Goal: Find specific page/section: Find specific page/section

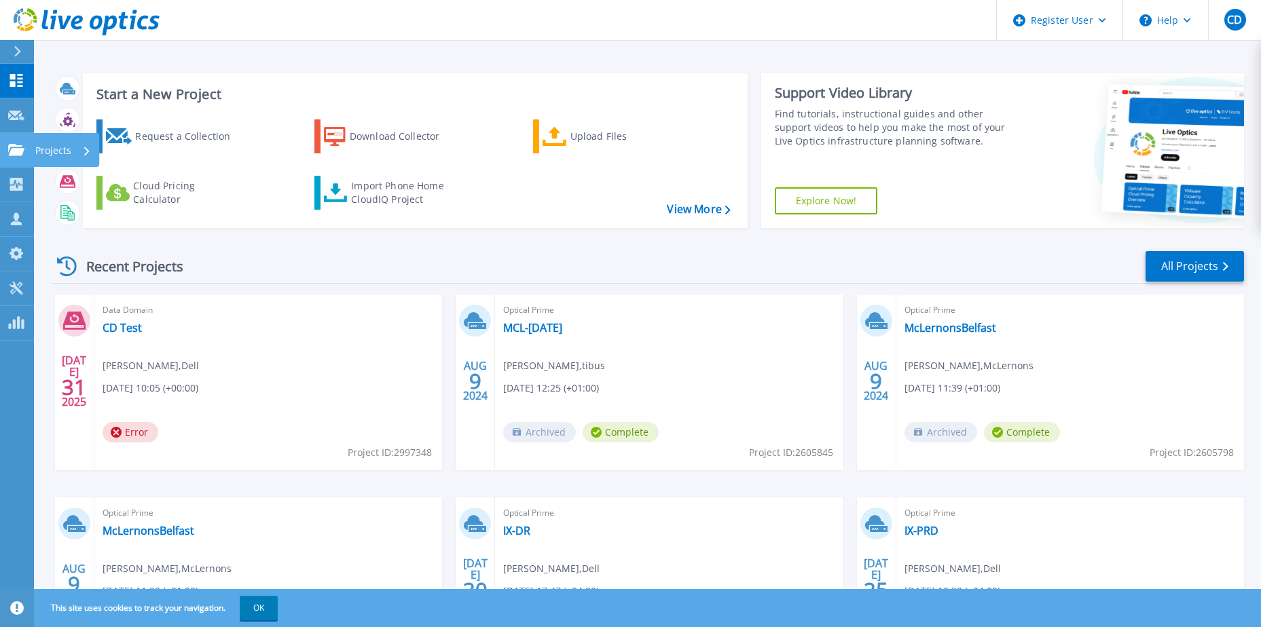
click at [18, 153] on icon at bounding box center [16, 150] width 16 height 12
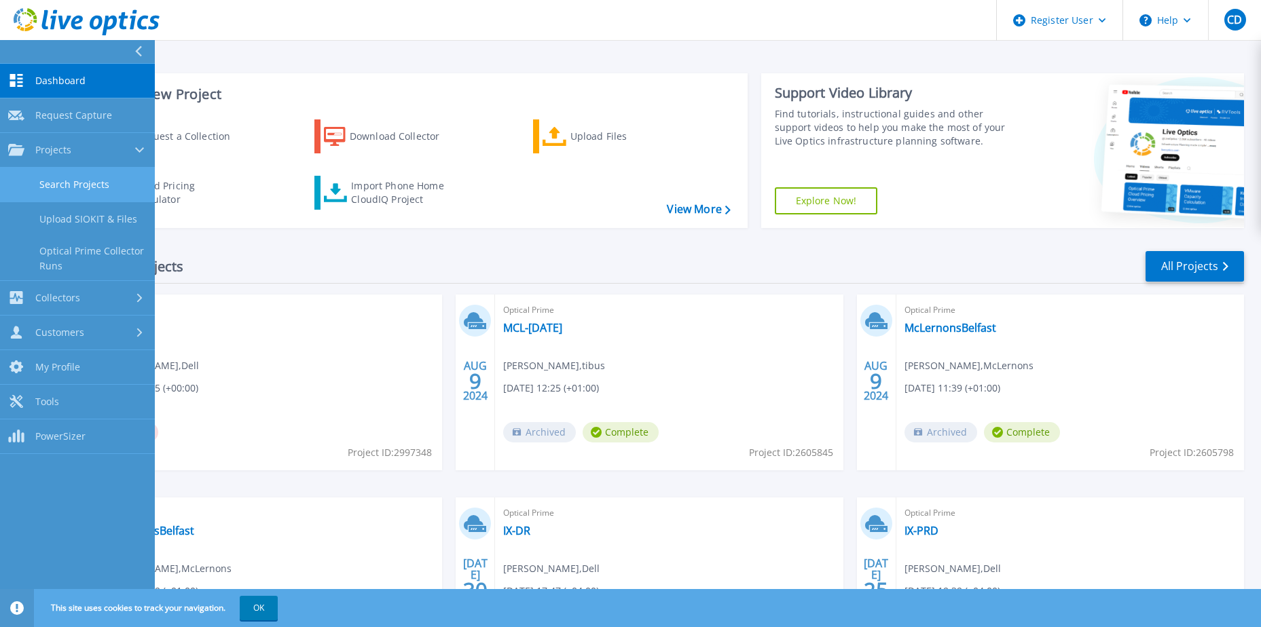
click at [73, 189] on link "Search Projects" at bounding box center [77, 185] width 155 height 35
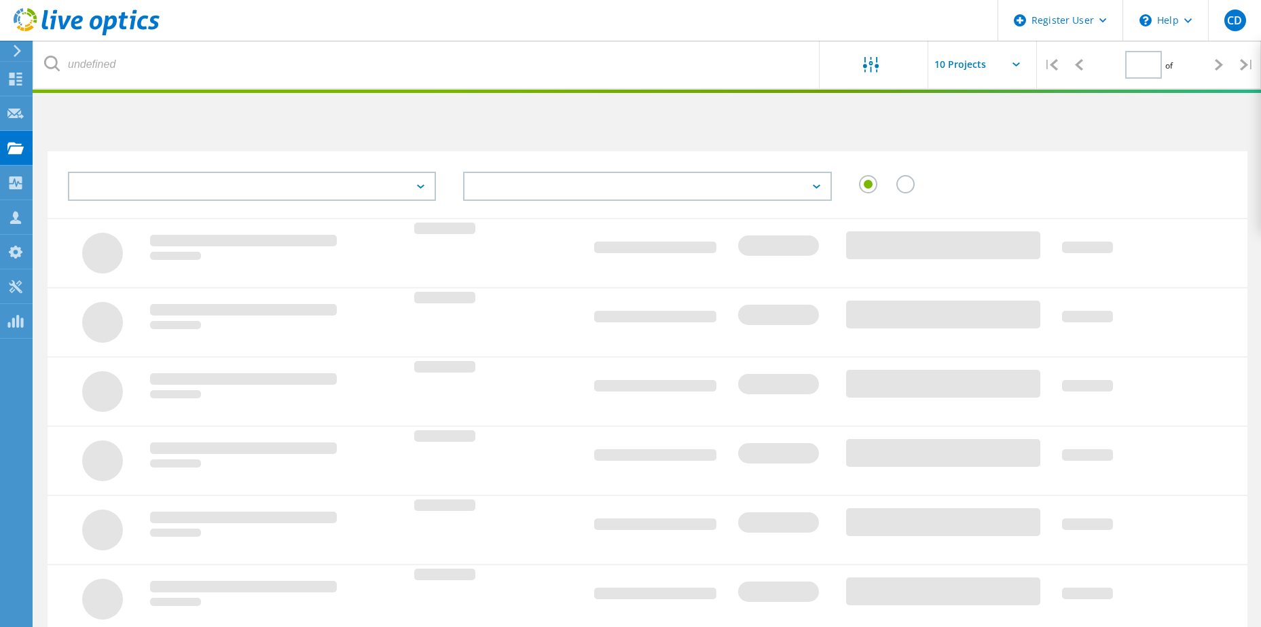
type input "1"
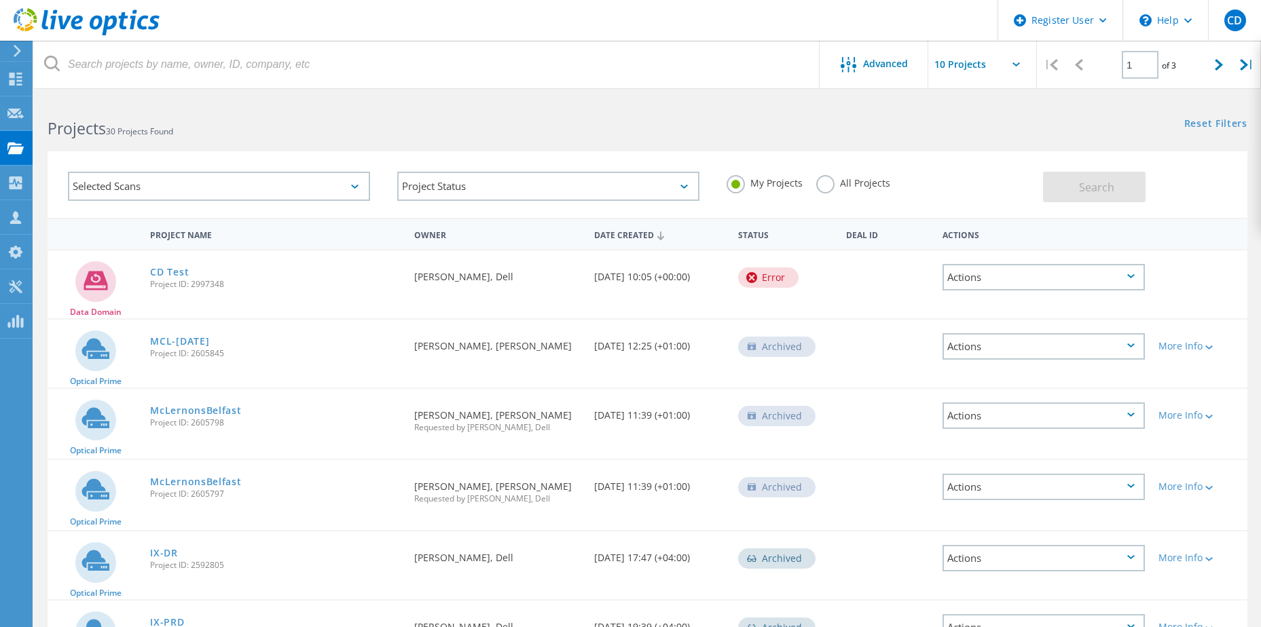
click at [822, 187] on label "All Projects" at bounding box center [853, 181] width 74 height 13
click at [0, 0] on input "All Projects" at bounding box center [0, 0] width 0 height 0
click at [268, 182] on div "Selected Scans" at bounding box center [219, 186] width 302 height 29
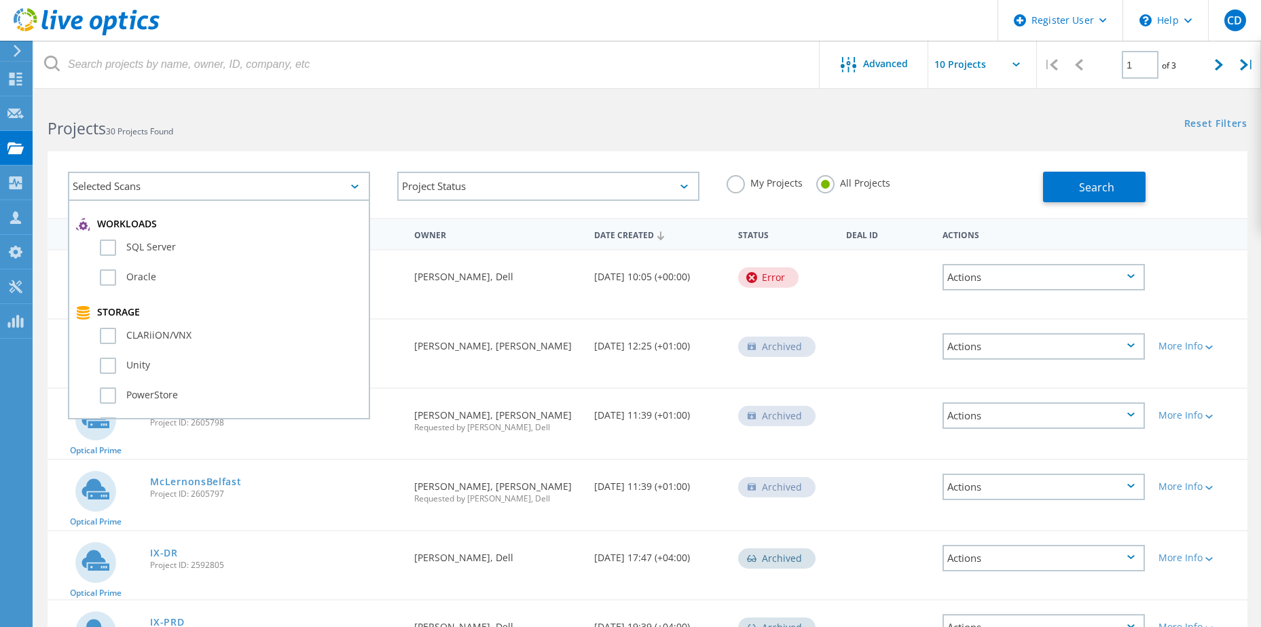
scroll to position [72, 0]
click at [111, 294] on label "RVTools" at bounding box center [231, 295] width 262 height 16
click at [0, 0] on input "RVTools" at bounding box center [0, 0] width 0 height 0
click at [296, 159] on div "Selected Scans 1 Server & Cloud Optical Prime AWS Azure Nutanix RVTools Kuberne…" at bounding box center [218, 186] width 329 height 56
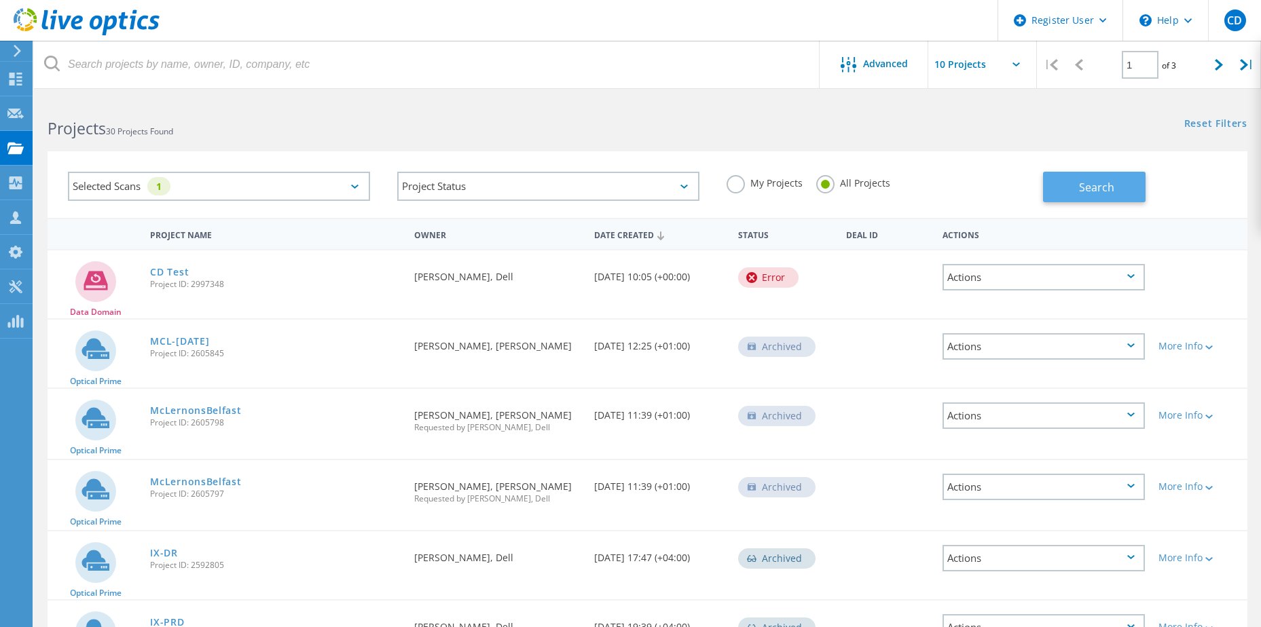
click at [1104, 189] on span "Search" at bounding box center [1096, 187] width 35 height 15
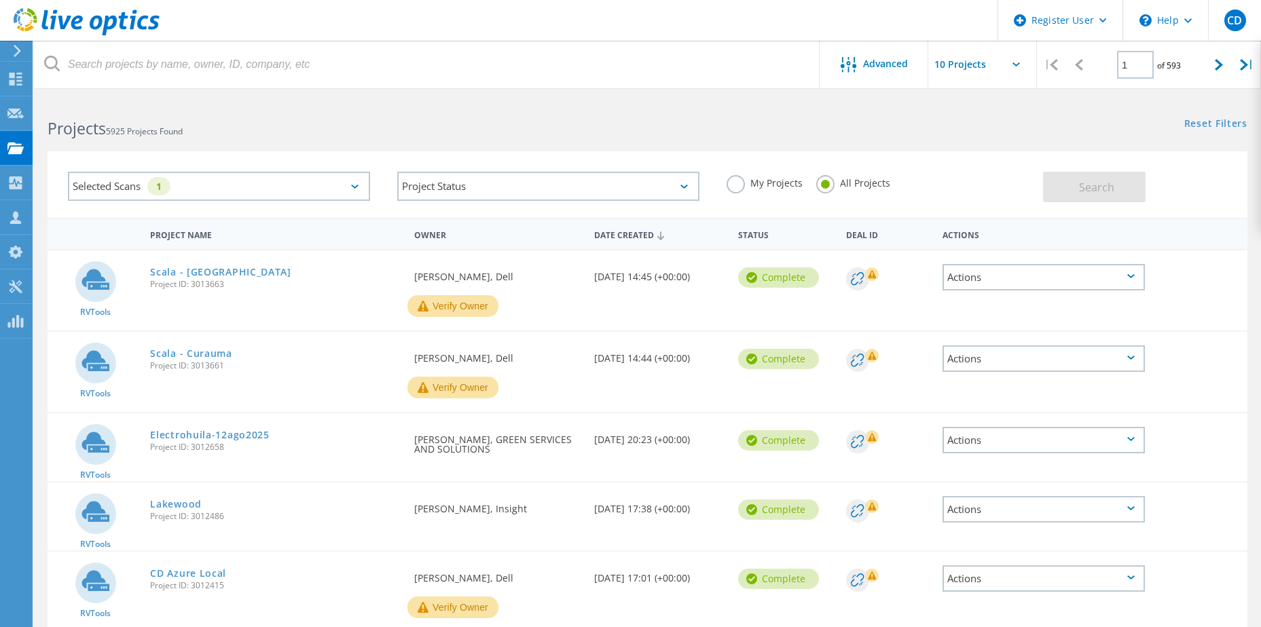
click at [325, 189] on div "Selected Scans 1" at bounding box center [219, 186] width 302 height 29
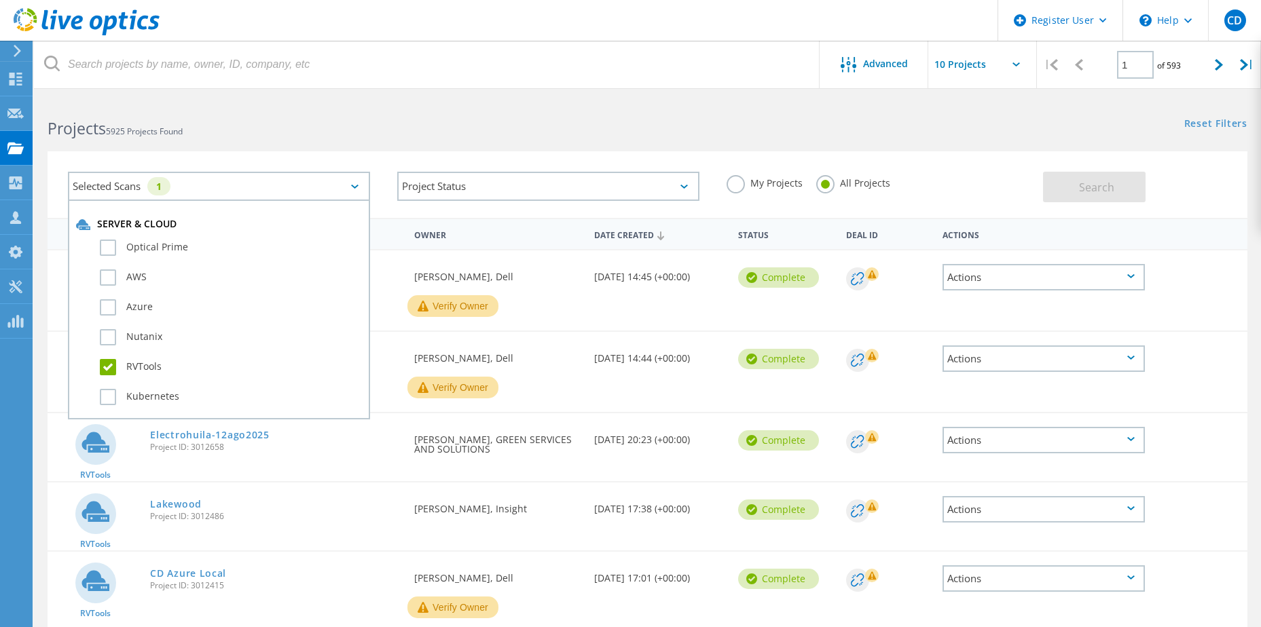
click at [321, 156] on div "Selected Scans 1 Server & Cloud Optical Prime AWS Azure Nutanix RVTools Kuberne…" at bounding box center [648, 184] width 1200 height 67
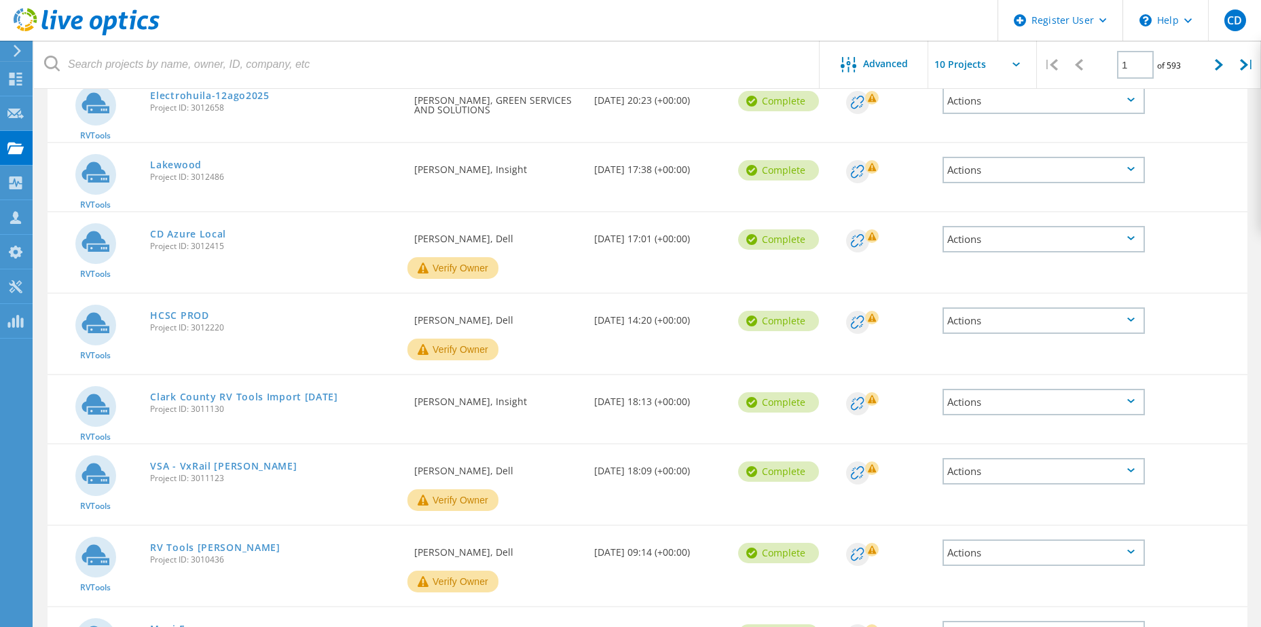
scroll to position [407, 0]
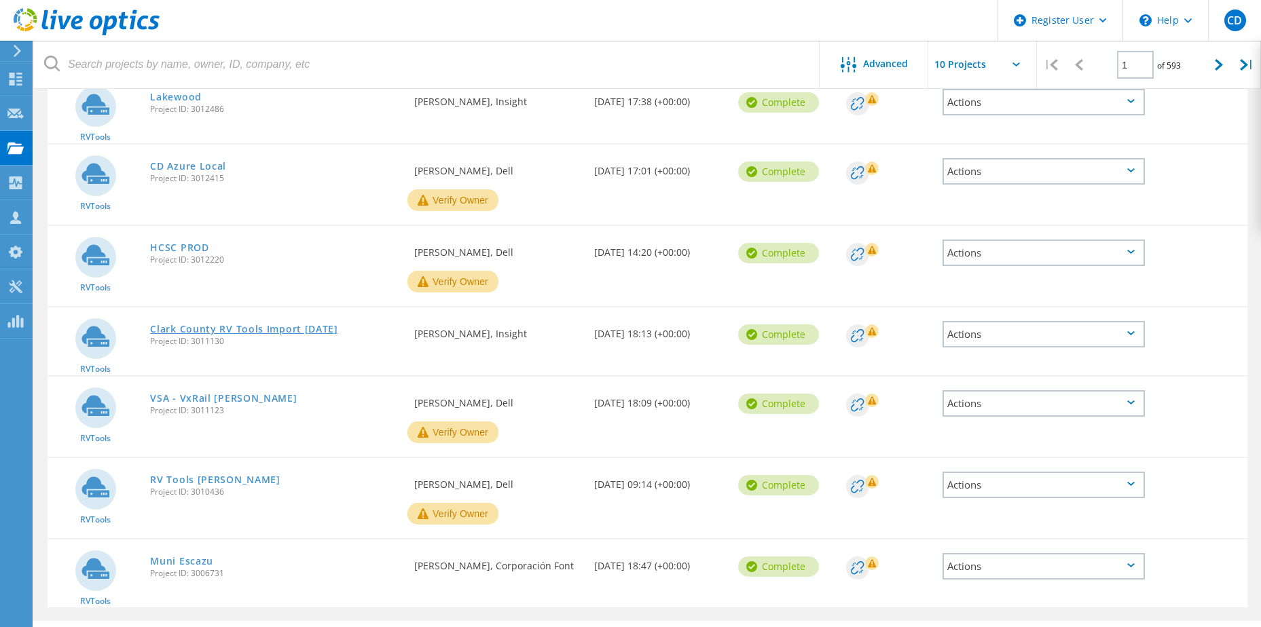
click at [246, 331] on link "Clark County RV Tools Import 2025-07-07" at bounding box center [244, 330] width 188 height 10
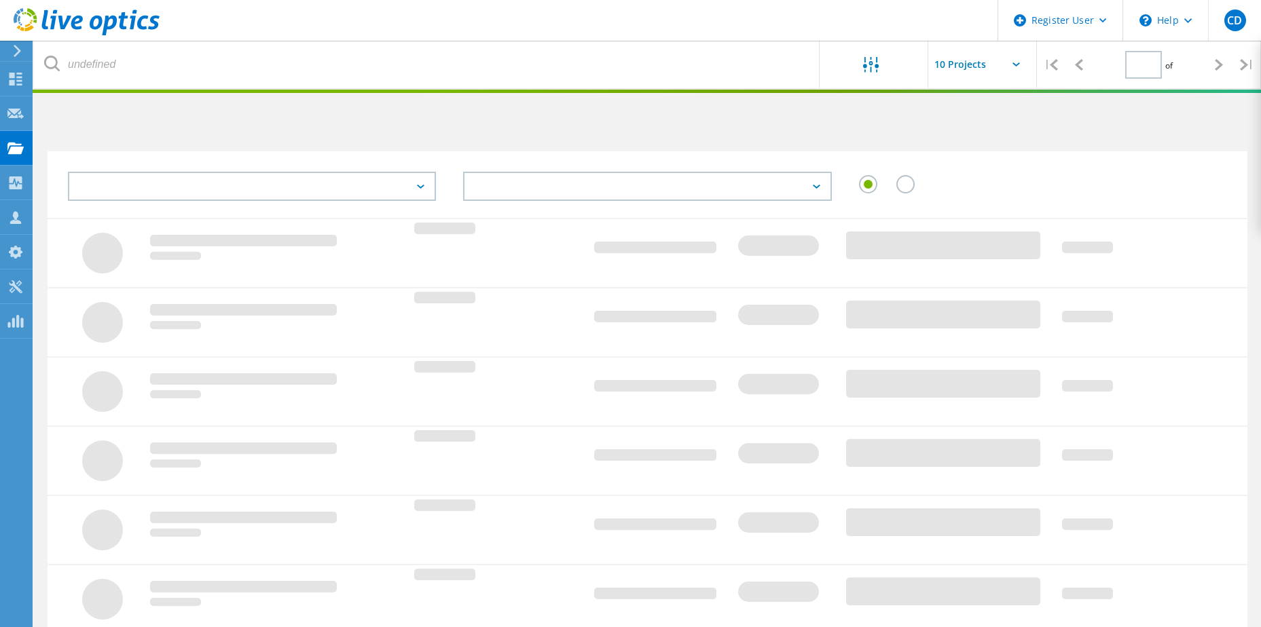
type input "1"
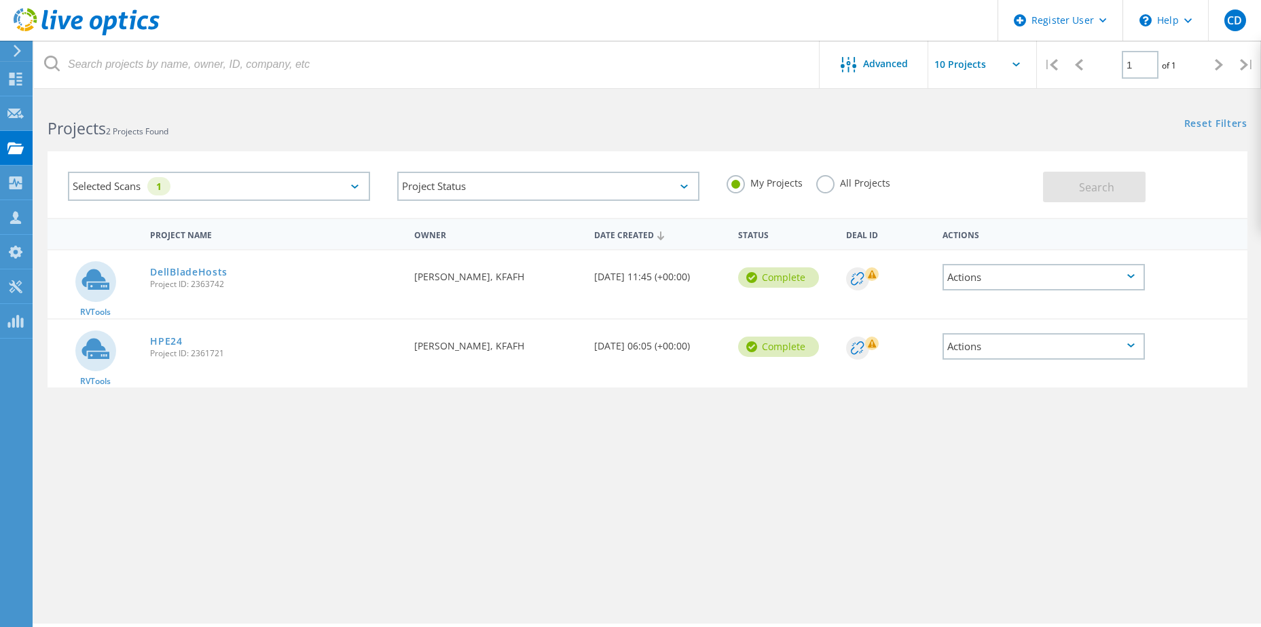
click at [862, 278] on icon at bounding box center [857, 278] width 13 height 13
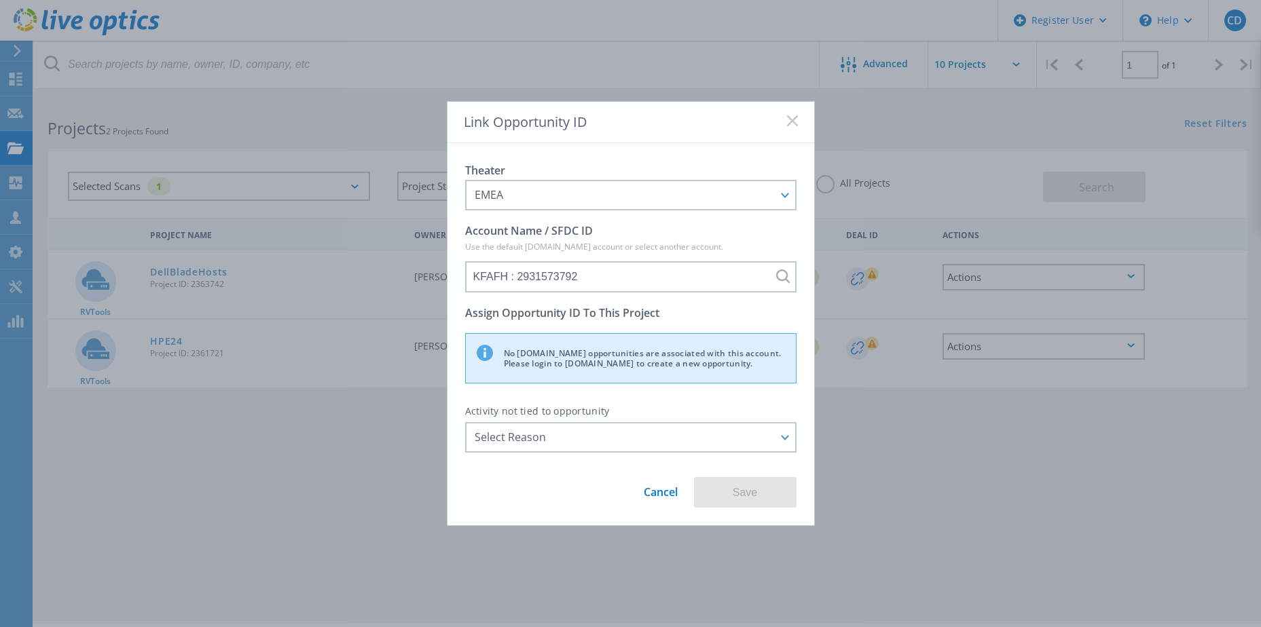
click at [655, 490] on link "Cancel" at bounding box center [661, 487] width 34 height 25
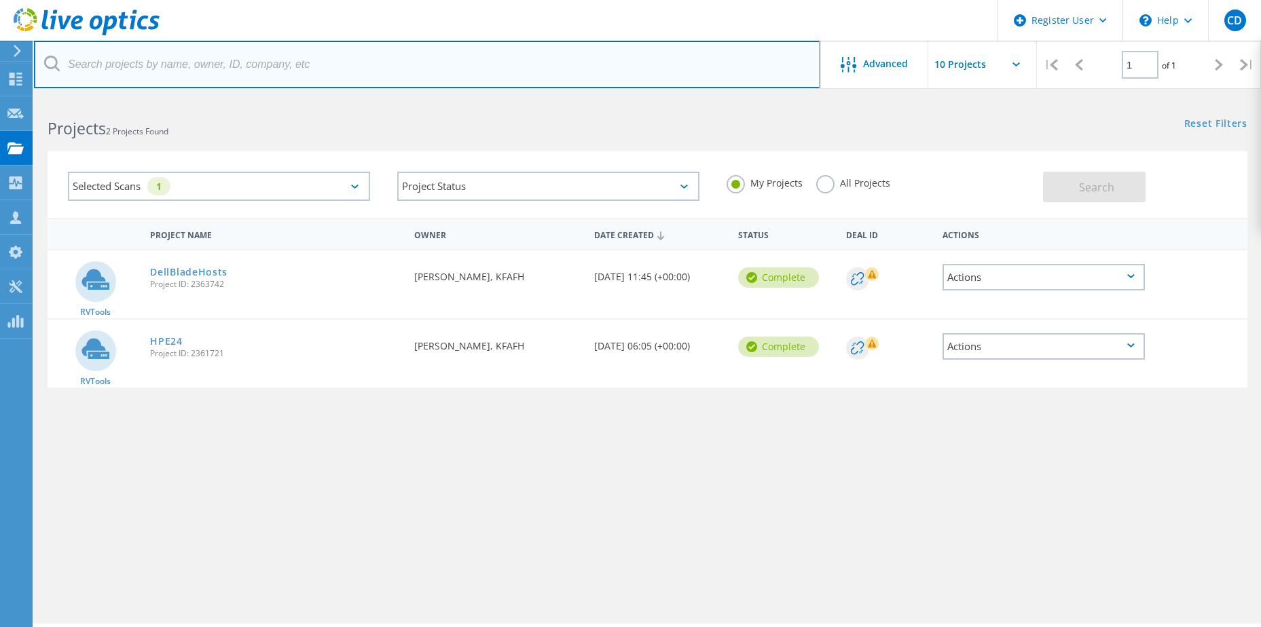
click at [172, 71] on input "text" at bounding box center [427, 65] width 786 height 48
type input "vxrail"
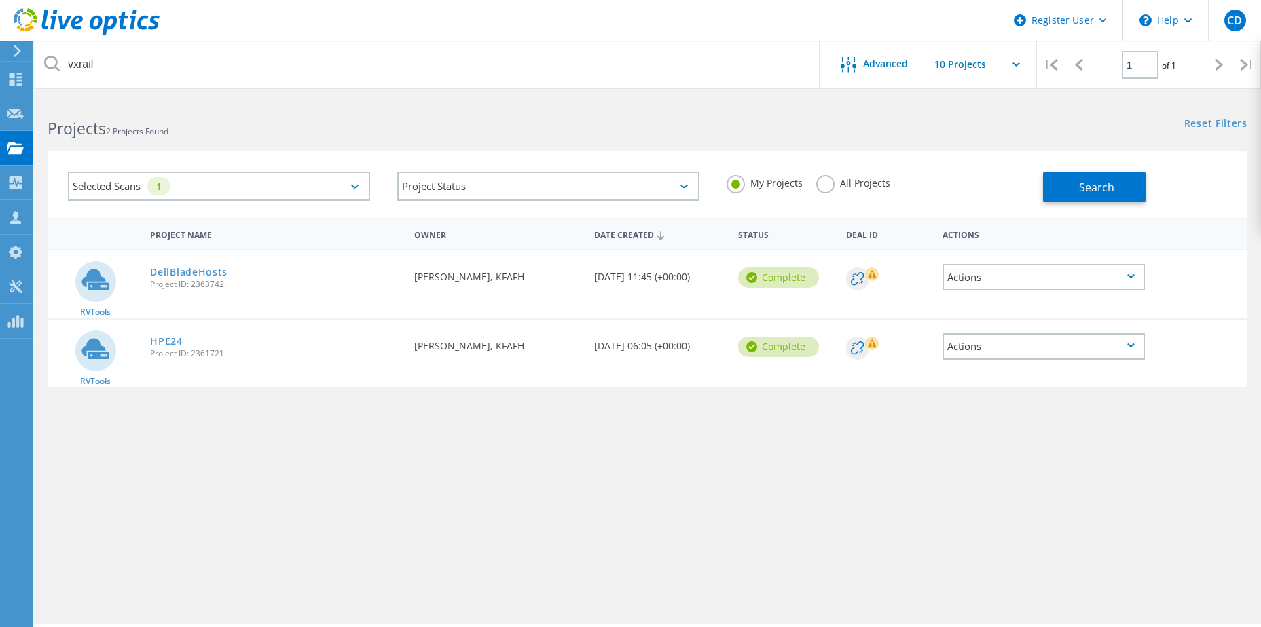
click at [1017, 71] on input "text" at bounding box center [996, 65] width 136 height 48
click at [834, 185] on label "All Projects" at bounding box center [853, 181] width 74 height 13
click at [0, 0] on input "All Projects" at bounding box center [0, 0] width 0 height 0
click at [1063, 184] on button "Search" at bounding box center [1094, 187] width 103 height 31
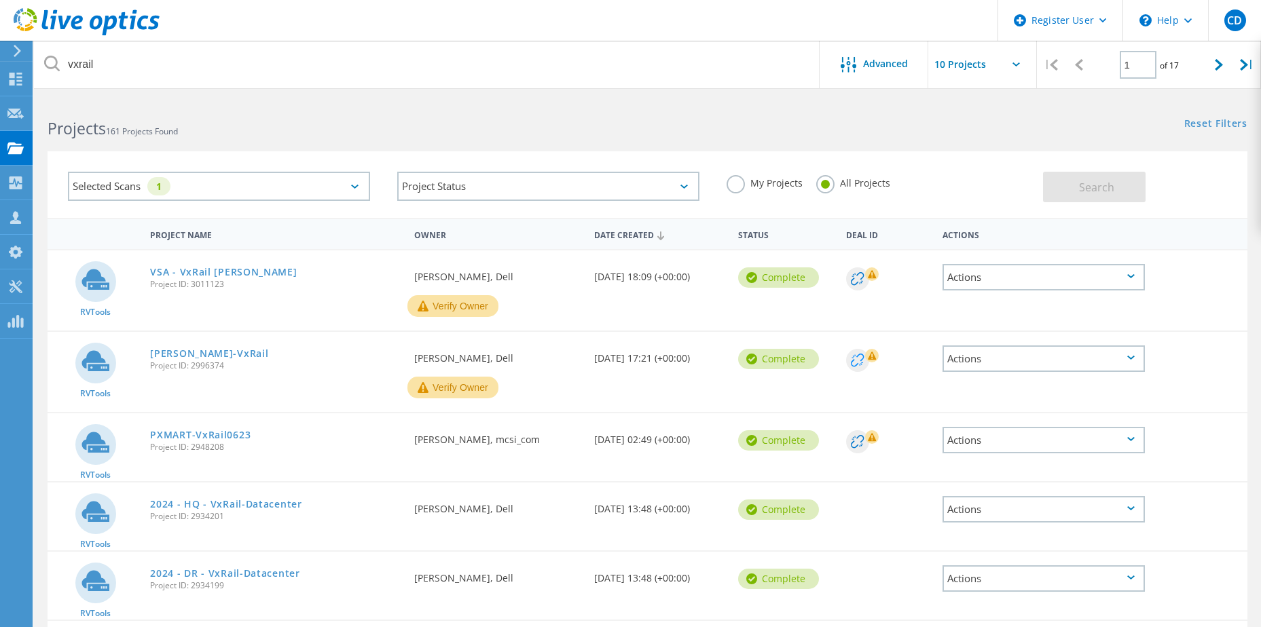
click at [859, 291] on circle at bounding box center [857, 279] width 23 height 23
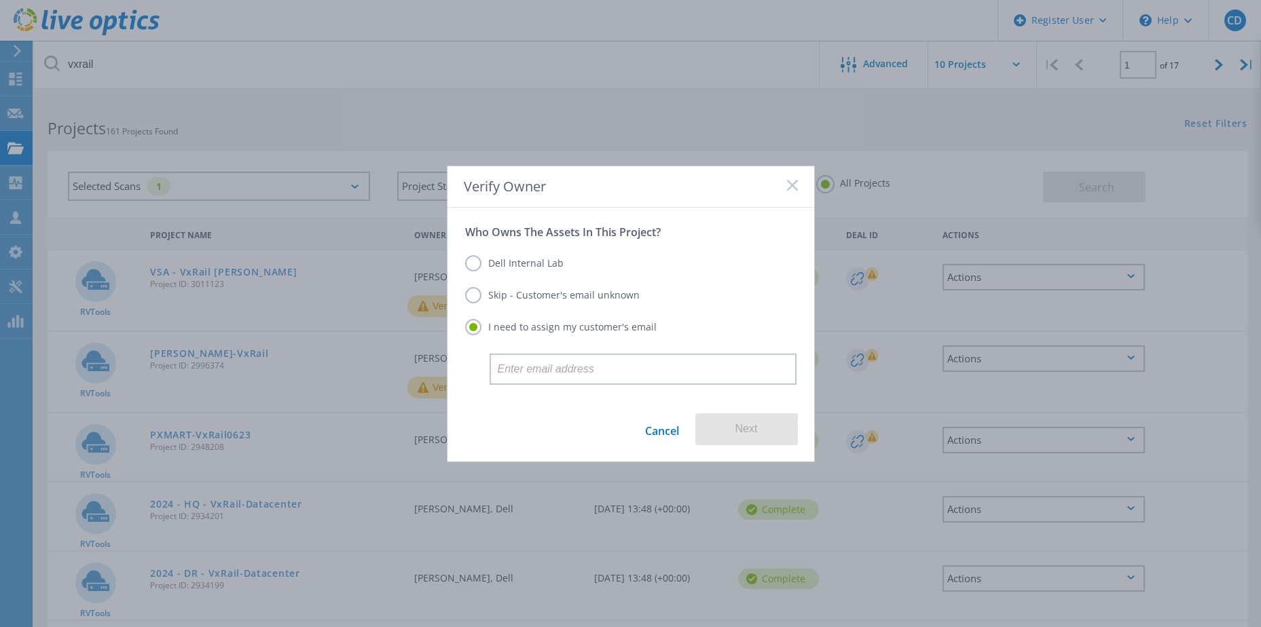
click at [663, 429] on link "Cancel" at bounding box center [662, 430] width 34 height 32
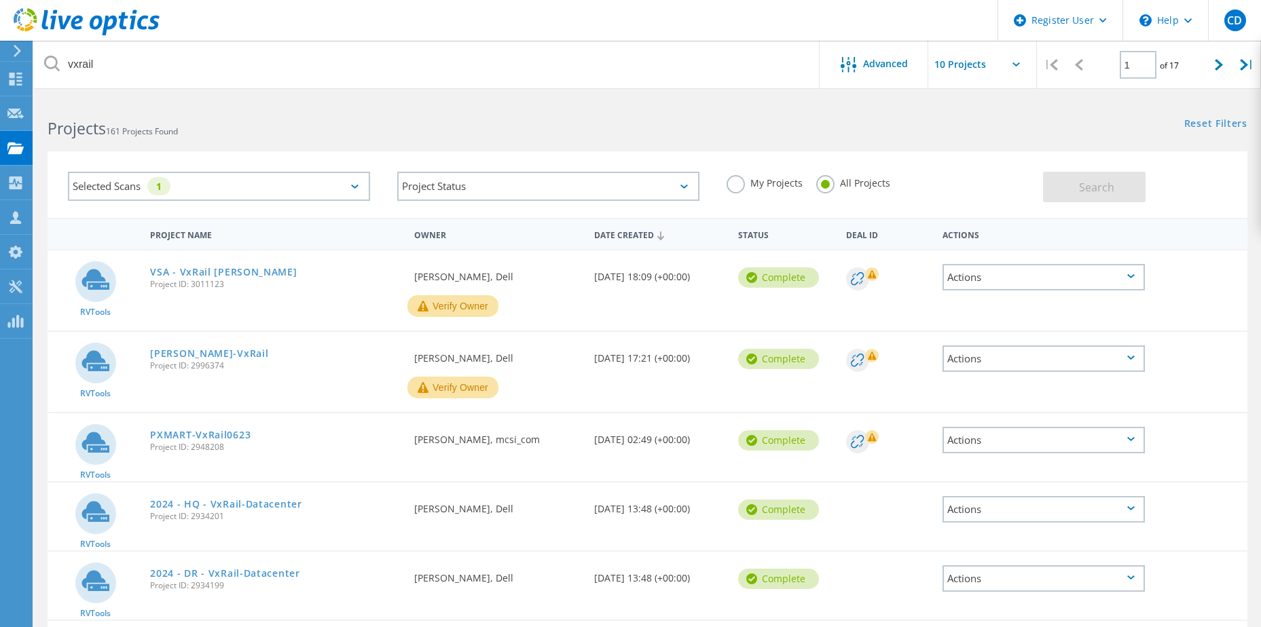
scroll to position [68, 0]
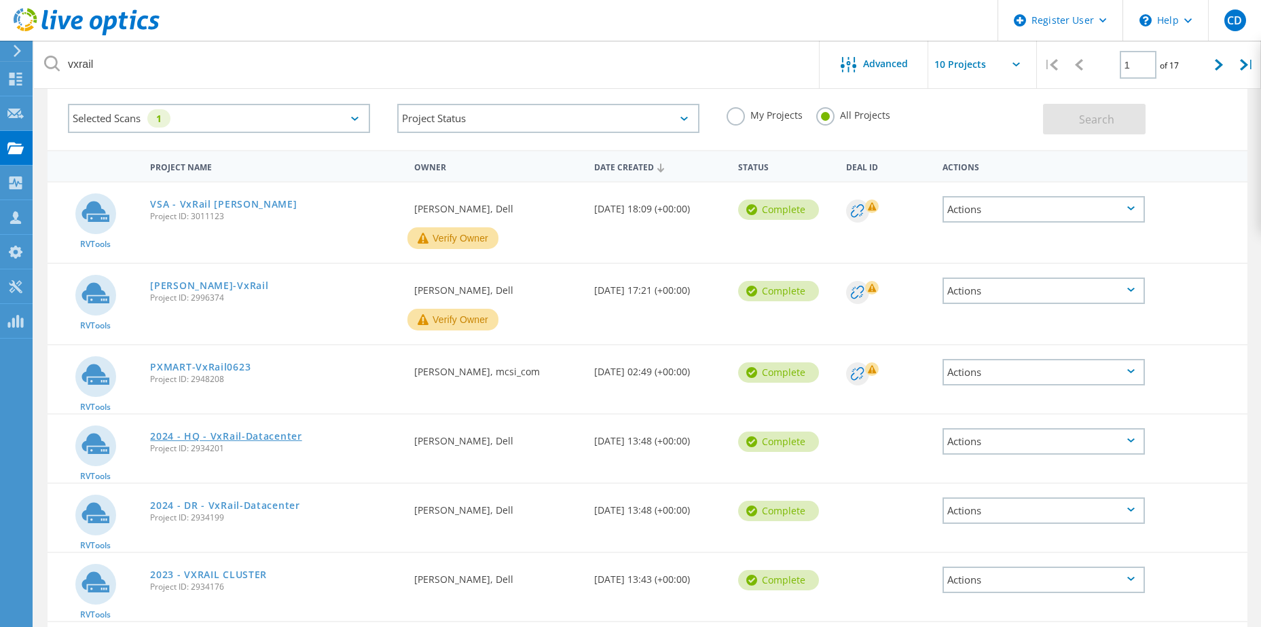
click at [253, 437] on link "2024 - HQ - VxRail-Datacenter" at bounding box center [225, 437] width 151 height 10
